Goal: Task Accomplishment & Management: Manage account settings

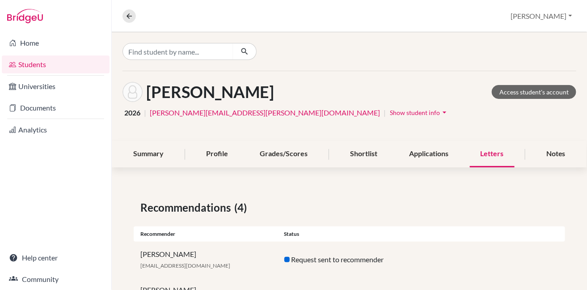
scroll to position [106, 0]
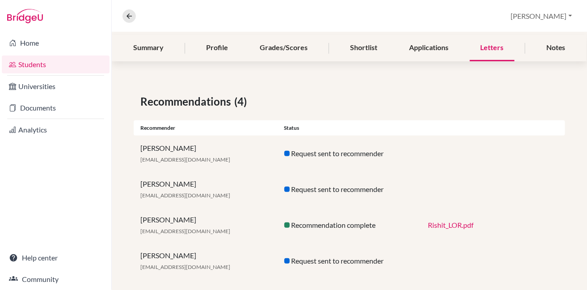
click at [431, 225] on link "Rishit_LOR.pdf" at bounding box center [451, 224] width 46 height 8
click at [457, 224] on link "Rishit_LOR.pdf" at bounding box center [451, 224] width 46 height 8
click at [50, 112] on link "Documents" at bounding box center [56, 108] width 108 height 18
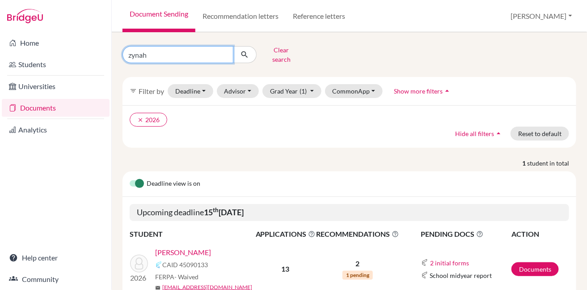
click at [226, 52] on input "zynah" at bounding box center [177, 54] width 111 height 17
type input "Rishit"
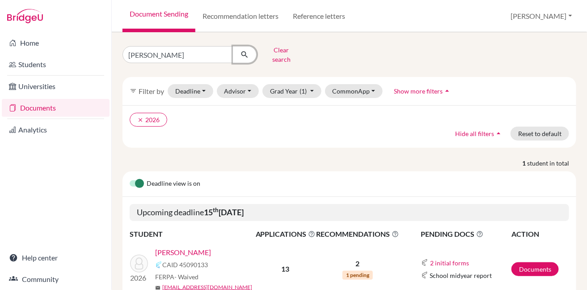
click at [243, 53] on icon "submit" at bounding box center [244, 54] width 9 height 9
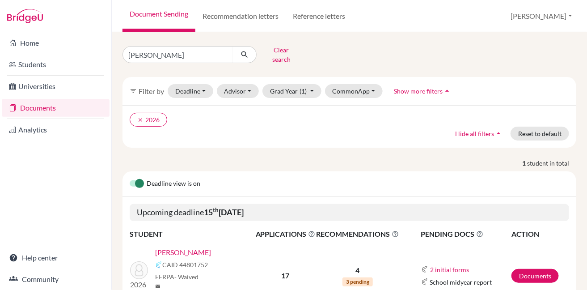
click at [178, 247] on link "[PERSON_NAME]" at bounding box center [183, 252] width 56 height 11
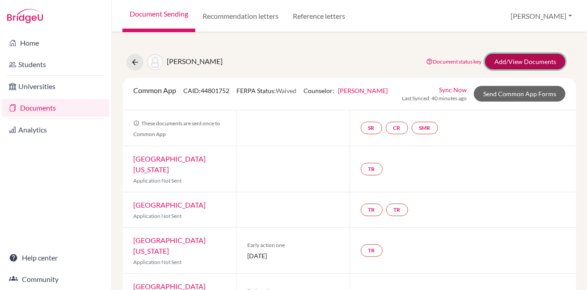
click at [526, 63] on link "Add/View Documents" at bounding box center [525, 62] width 80 height 16
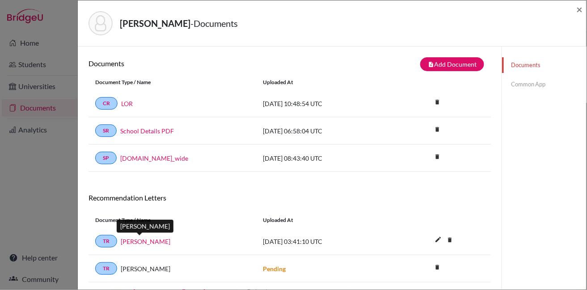
click at [139, 240] on link "[PERSON_NAME]" at bounding box center [146, 240] width 50 height 9
click at [577, 9] on span "×" at bounding box center [579, 9] width 6 height 13
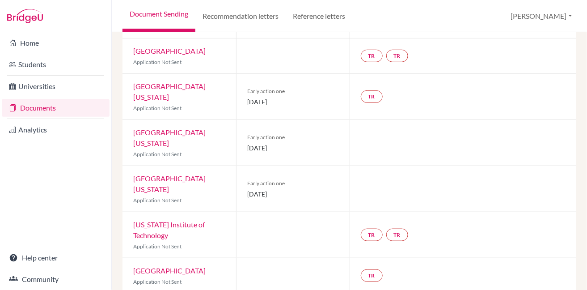
scroll to position [143, 0]
